Goal: Information Seeking & Learning: Find specific fact

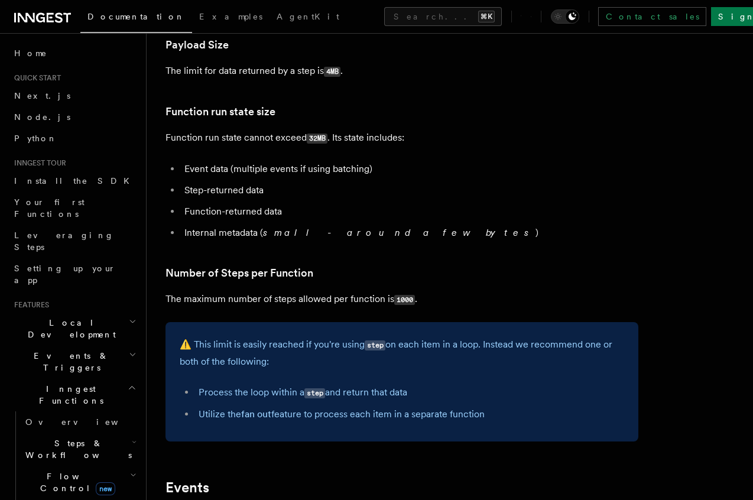
scroll to position [564, 0]
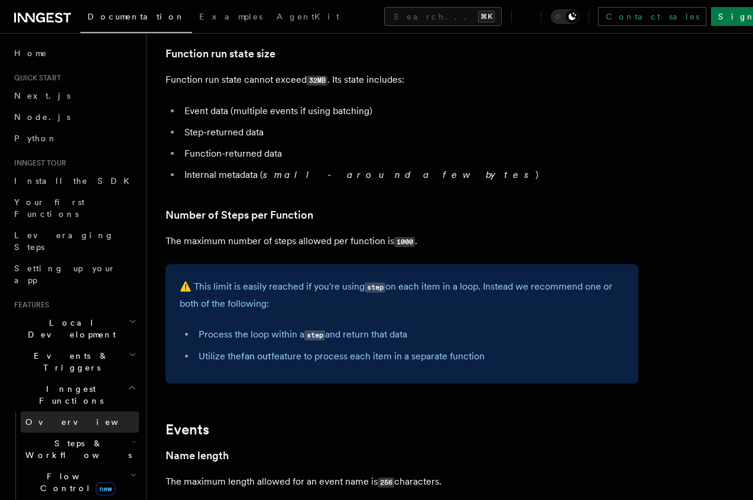
click at [63, 411] on link "Overview" at bounding box center [80, 421] width 118 height 21
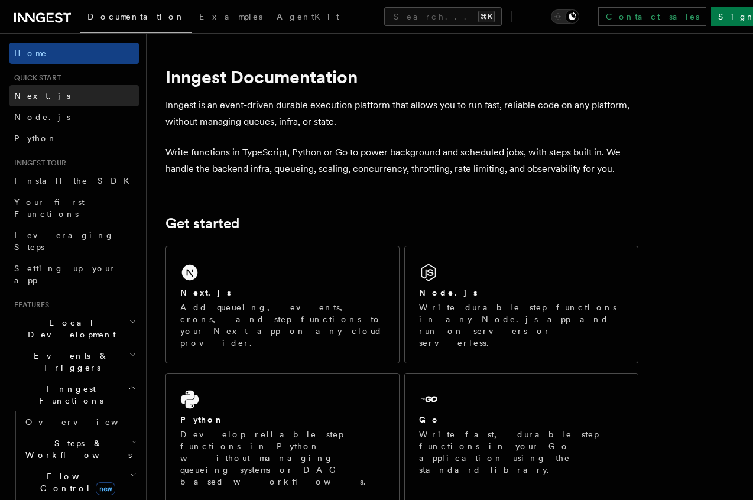
click at [52, 92] on link "Next.js" at bounding box center [73, 95] width 129 height 21
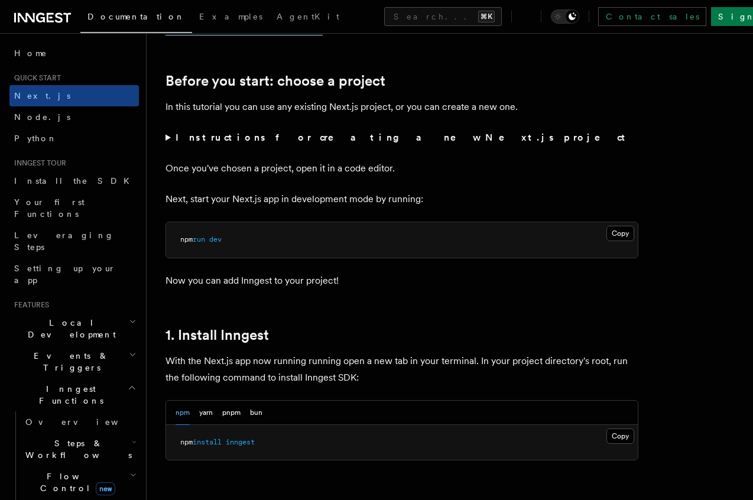
scroll to position [447, 0]
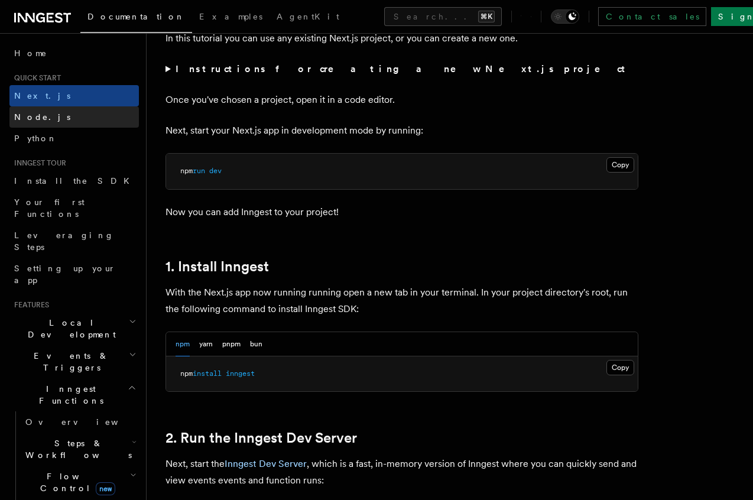
click at [47, 123] on link "Node.js" at bounding box center [73, 116] width 129 height 21
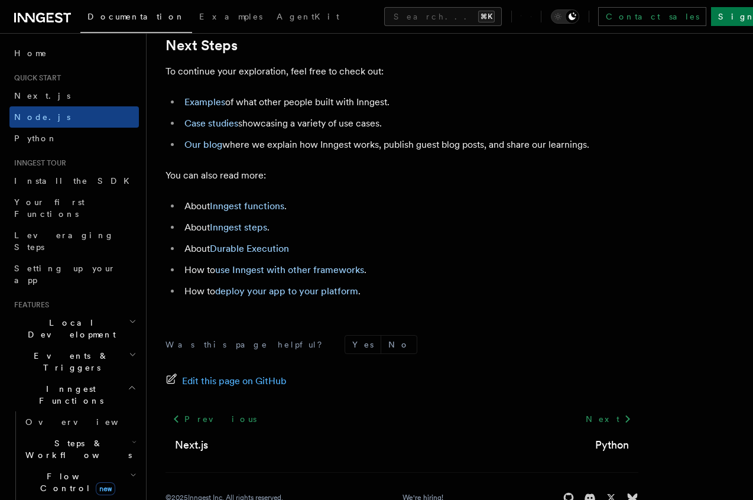
scroll to position [7365, 0]
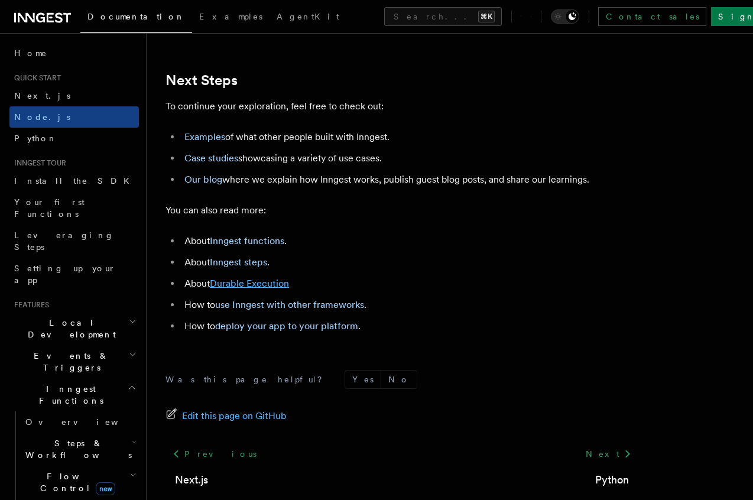
click at [261, 289] on link "Durable Execution" at bounding box center [249, 283] width 79 height 11
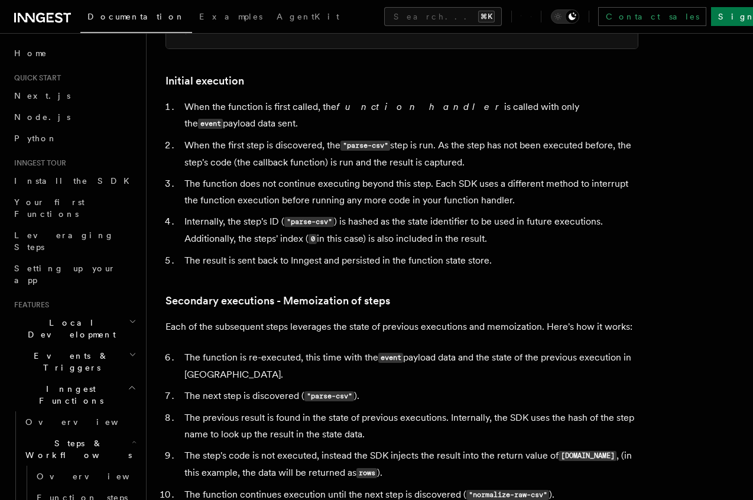
scroll to position [1041, 0]
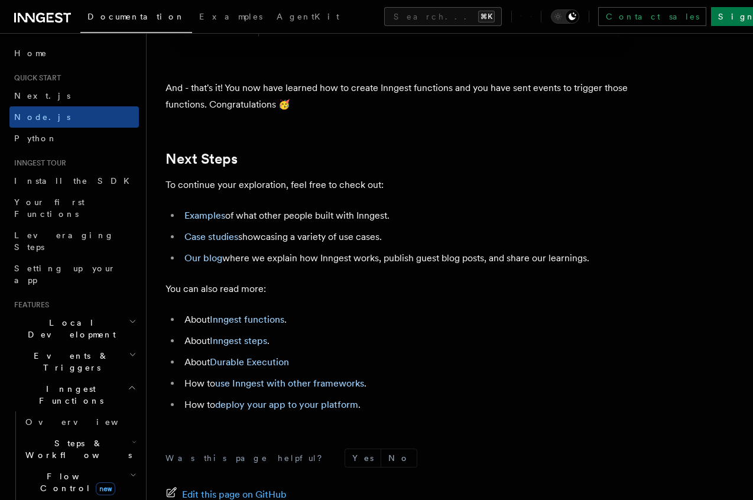
scroll to position [7282, 0]
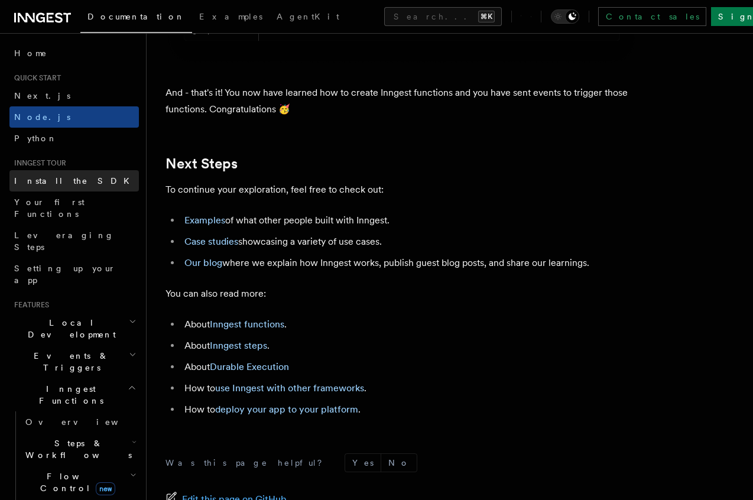
click at [59, 180] on span "Install the SDK" at bounding box center [75, 180] width 122 height 9
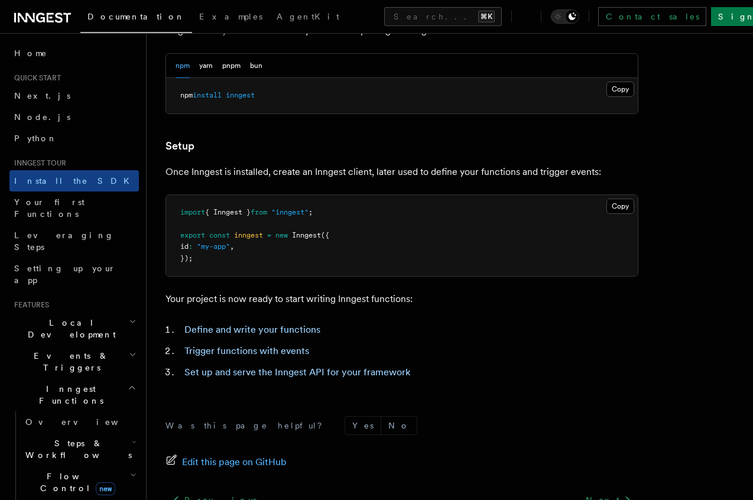
scroll to position [483, 0]
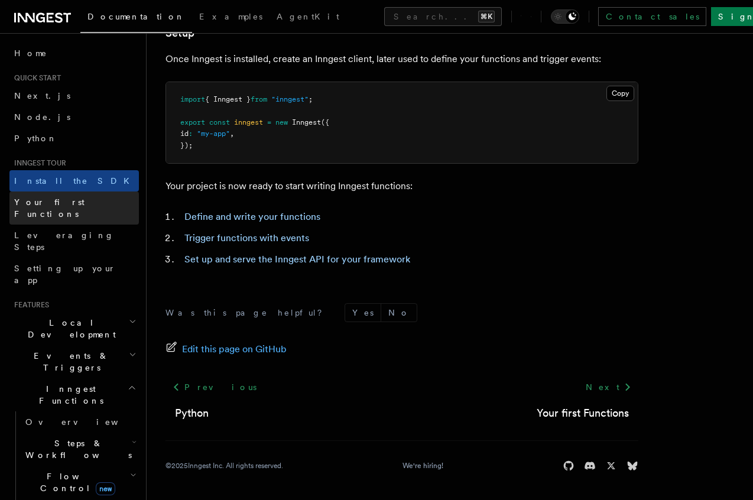
click at [94, 195] on link "Your first Functions" at bounding box center [73, 207] width 129 height 33
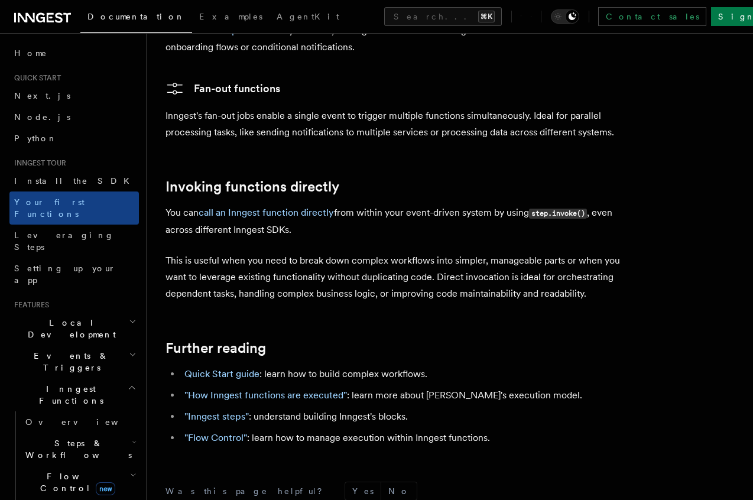
scroll to position [2400, 0]
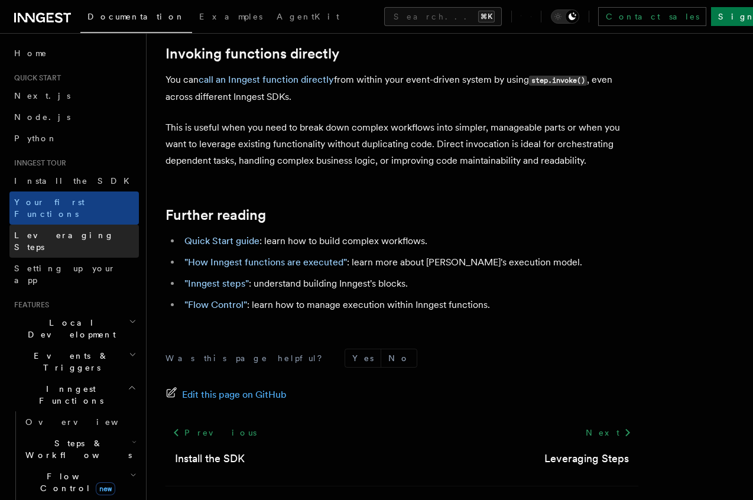
click at [82, 232] on link "Leveraging Steps" at bounding box center [73, 241] width 129 height 33
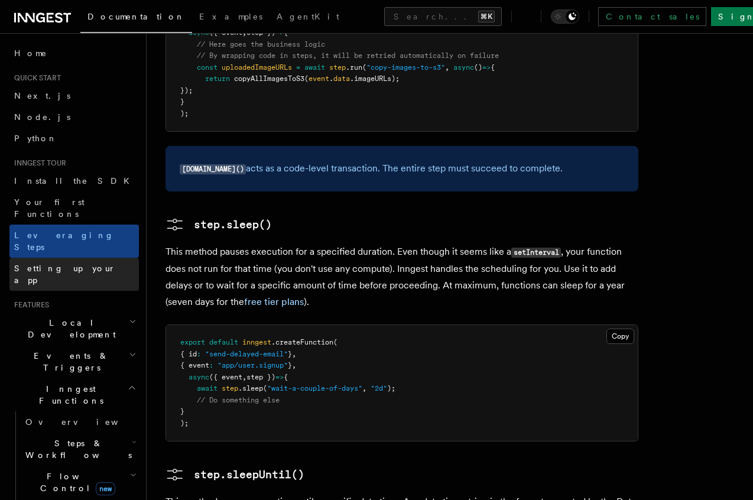
scroll to position [1233, 0]
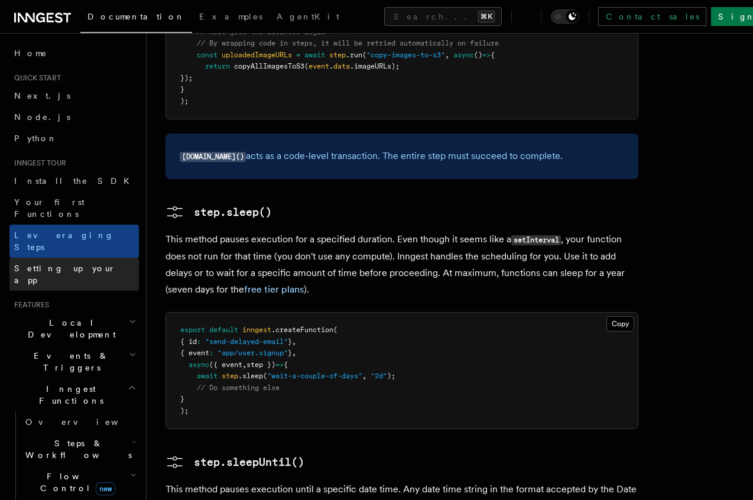
click at [65, 264] on span "Setting up your app" at bounding box center [65, 274] width 102 height 21
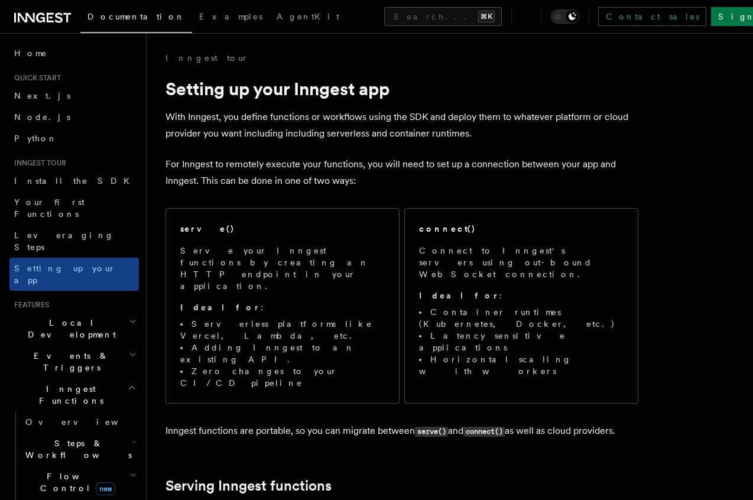
click at [61, 317] on span "Local Development" at bounding box center [68, 329] width 119 height 24
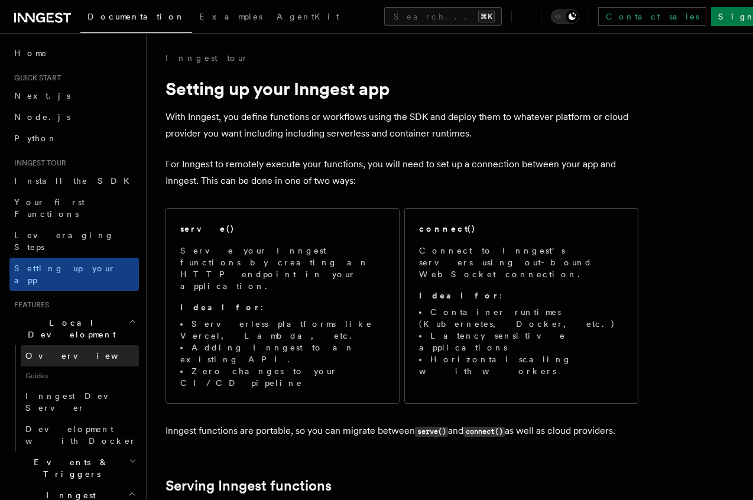
click at [62, 345] on link "Overview" at bounding box center [80, 355] width 118 height 21
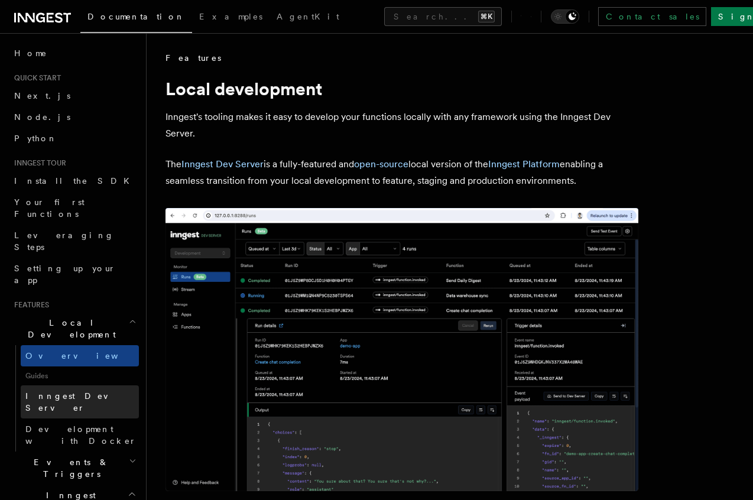
click at [62, 391] on span "Inngest Dev Server" at bounding box center [75, 401] width 101 height 21
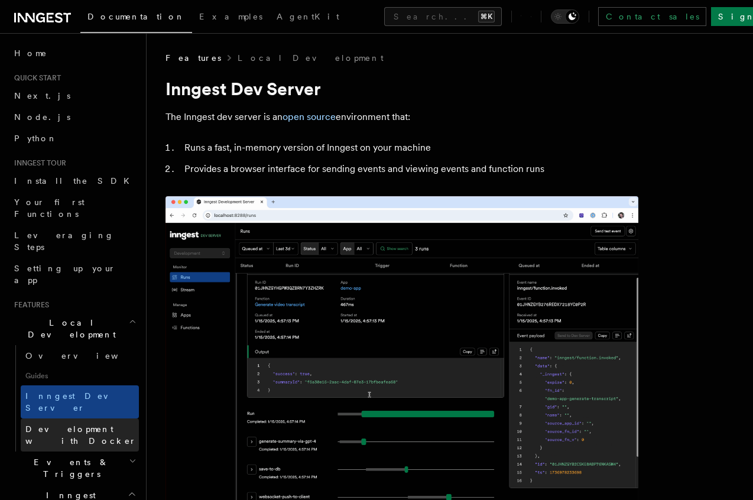
click at [72, 424] on span "Development with Docker" at bounding box center [80, 434] width 111 height 21
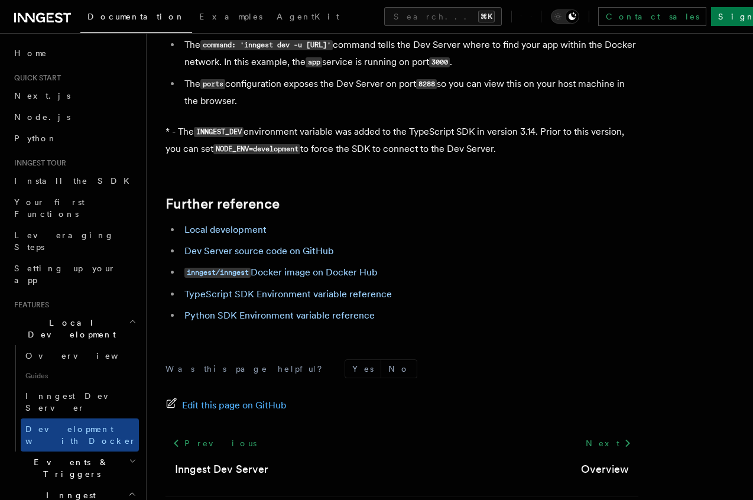
scroll to position [1241, 0]
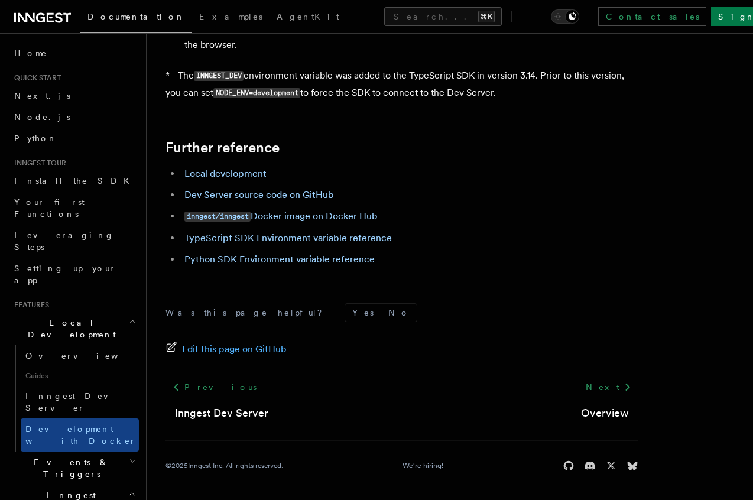
click at [47, 456] on span "Events & Triggers" at bounding box center [68, 468] width 119 height 24
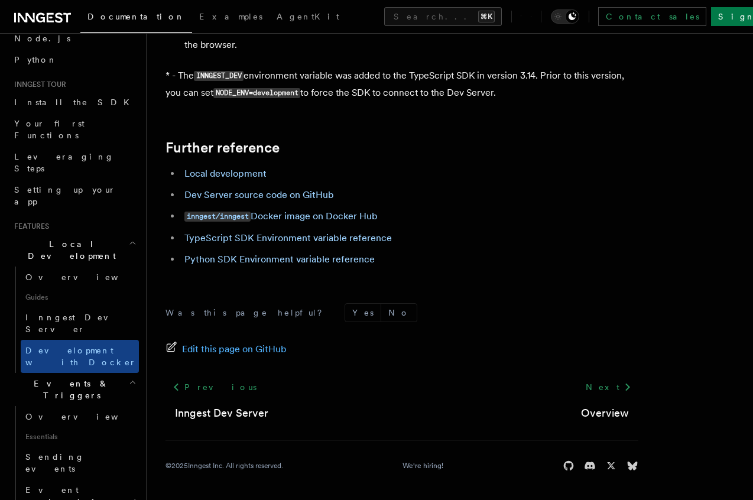
scroll to position [130, 0]
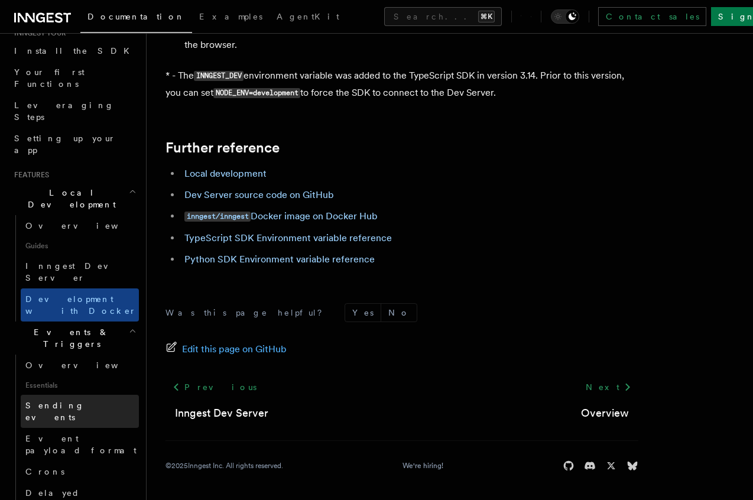
click at [60, 400] on span "Sending events" at bounding box center [81, 412] width 113 height 24
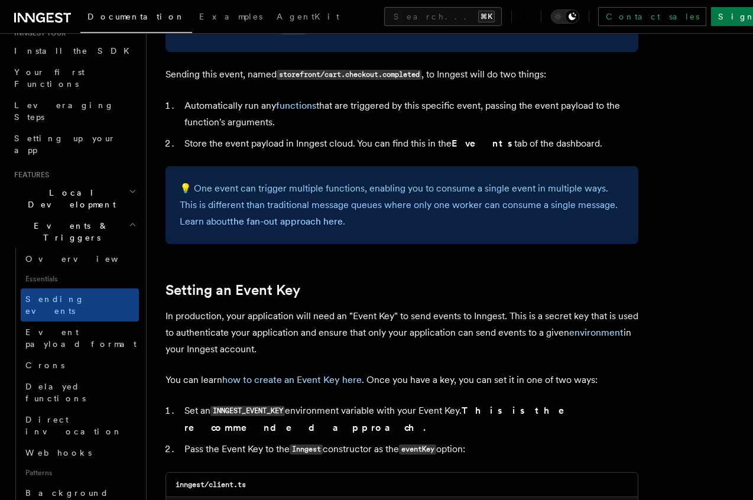
scroll to position [546, 0]
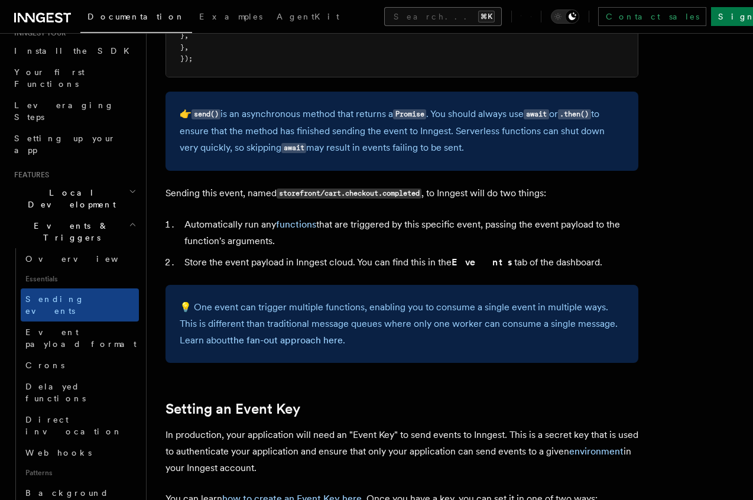
click at [384, 18] on button "Search... ⌘K" at bounding box center [443, 16] width 118 height 19
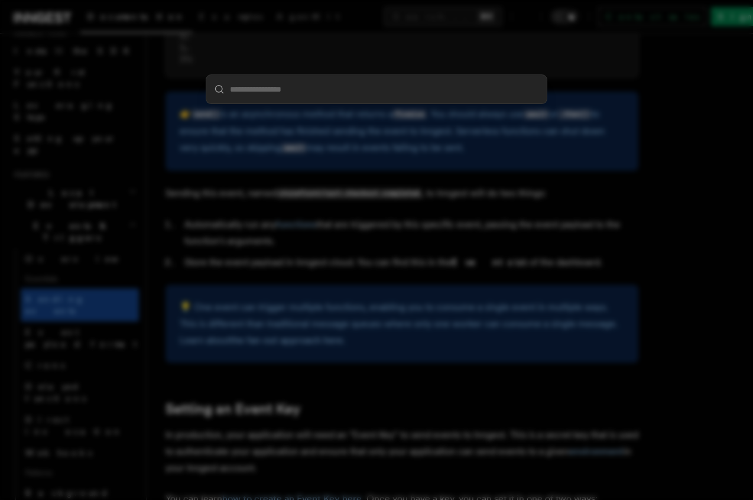
paste input "****"
type input "****"
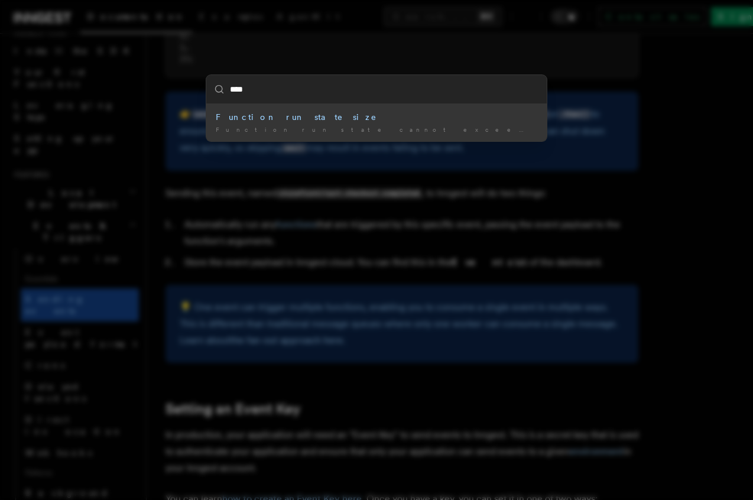
click at [267, 115] on div "Function run state size" at bounding box center [377, 117] width 322 height 12
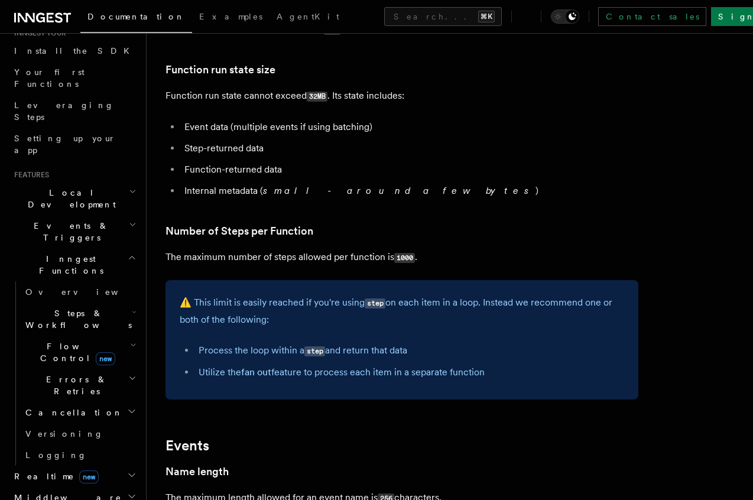
scroll to position [554, 0]
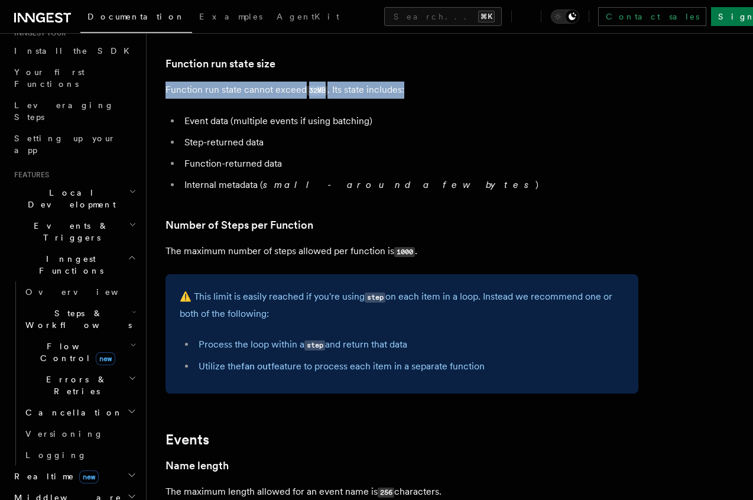
drag, startPoint x: 166, startPoint y: 90, endPoint x: 439, endPoint y: 97, distance: 273.1
click at [439, 97] on p "Function run state cannot exceed 32MB . Its state includes:" at bounding box center [401, 90] width 473 height 17
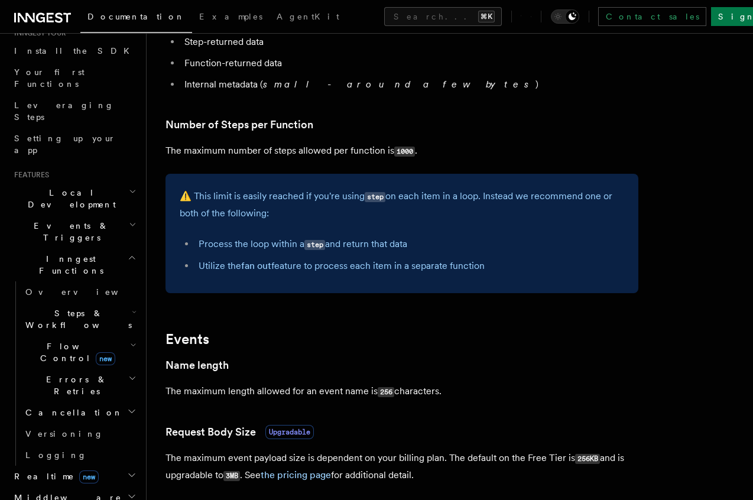
scroll to position [666, 0]
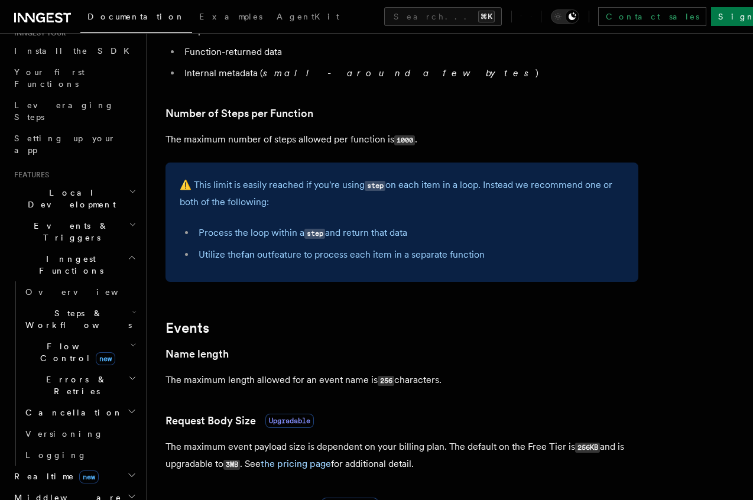
copy p "Function run state cannot exceed 32MB . Its state includes:"
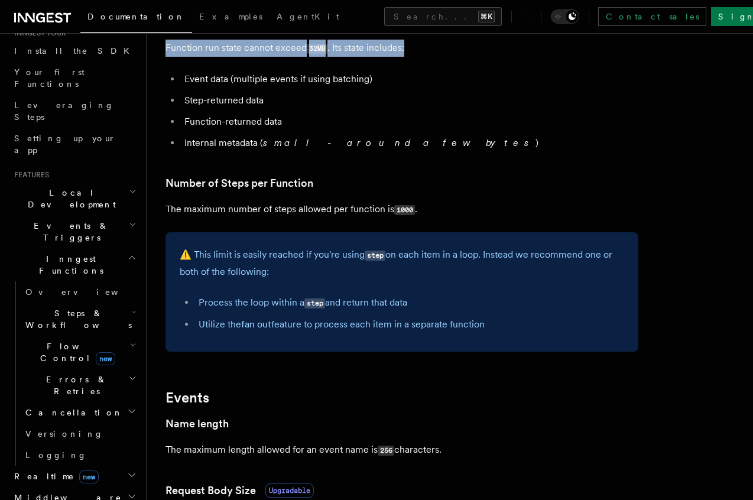
scroll to position [485, 0]
